Goal: Find specific page/section: Find specific page/section

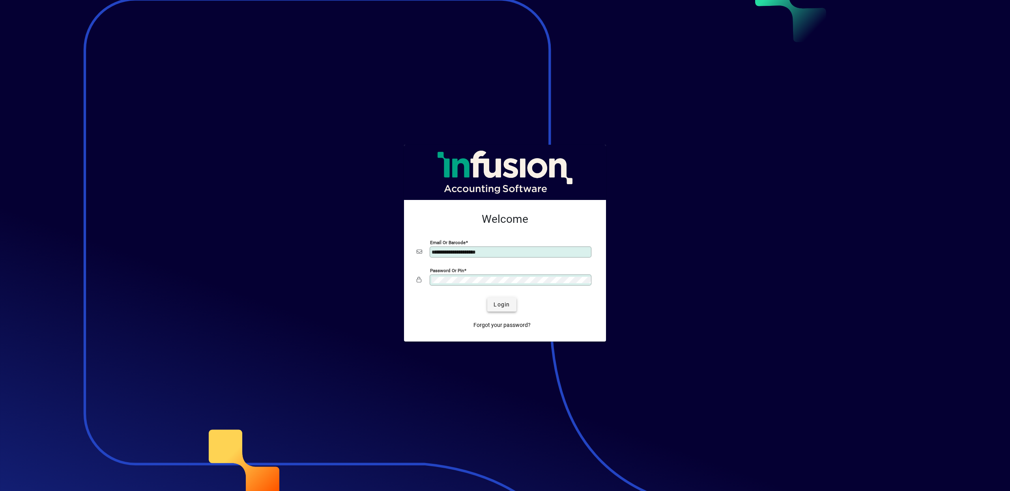
type input "**********"
click at [502, 307] on span "Login" at bounding box center [502, 305] width 16 height 8
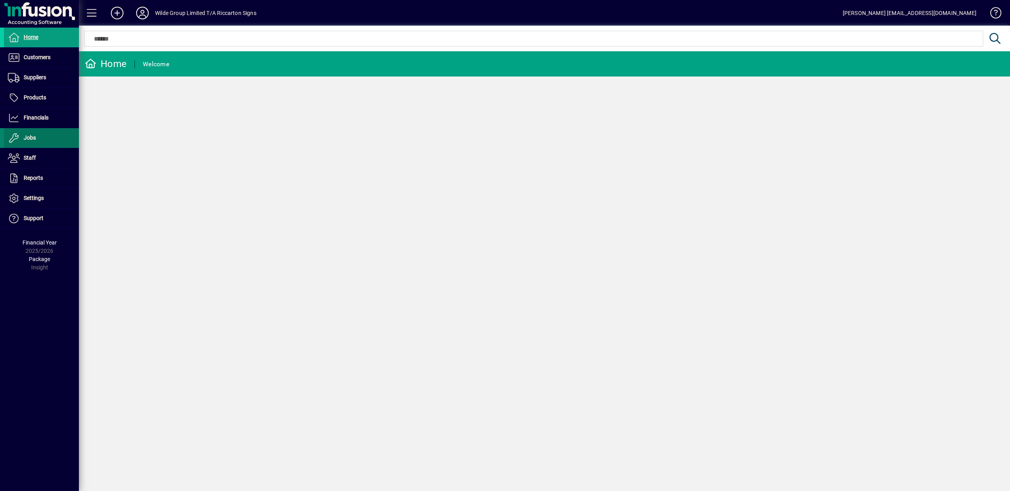
click at [49, 144] on span at bounding box center [41, 138] width 75 height 19
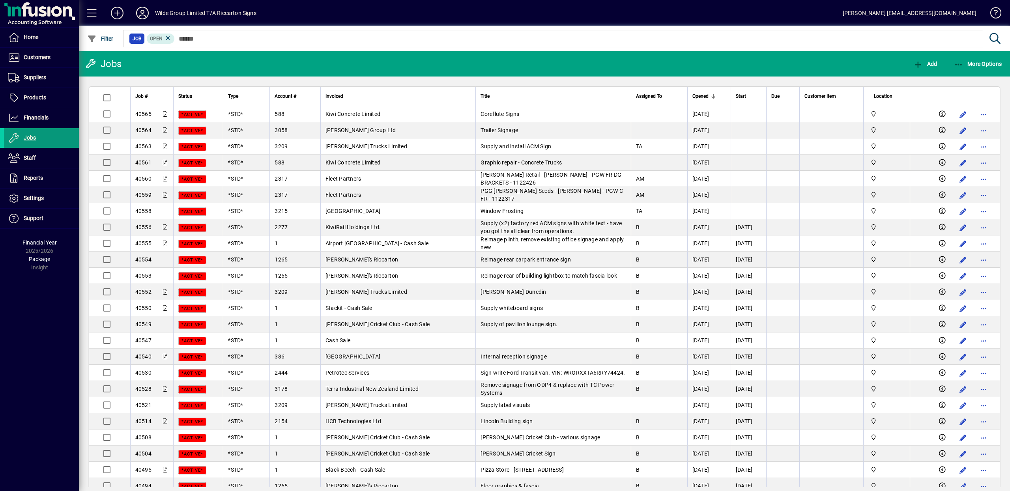
click at [27, 138] on span "Jobs" at bounding box center [30, 138] width 12 height 6
click at [40, 58] on span "Customers" at bounding box center [37, 57] width 27 height 6
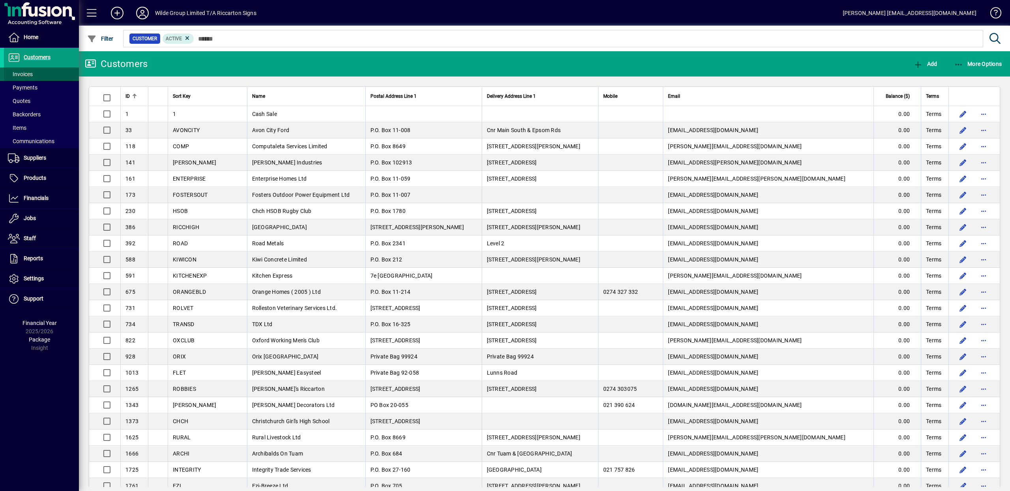
click at [19, 77] on span "Invoices" at bounding box center [20, 74] width 25 height 6
